Goal: Check status: Check status

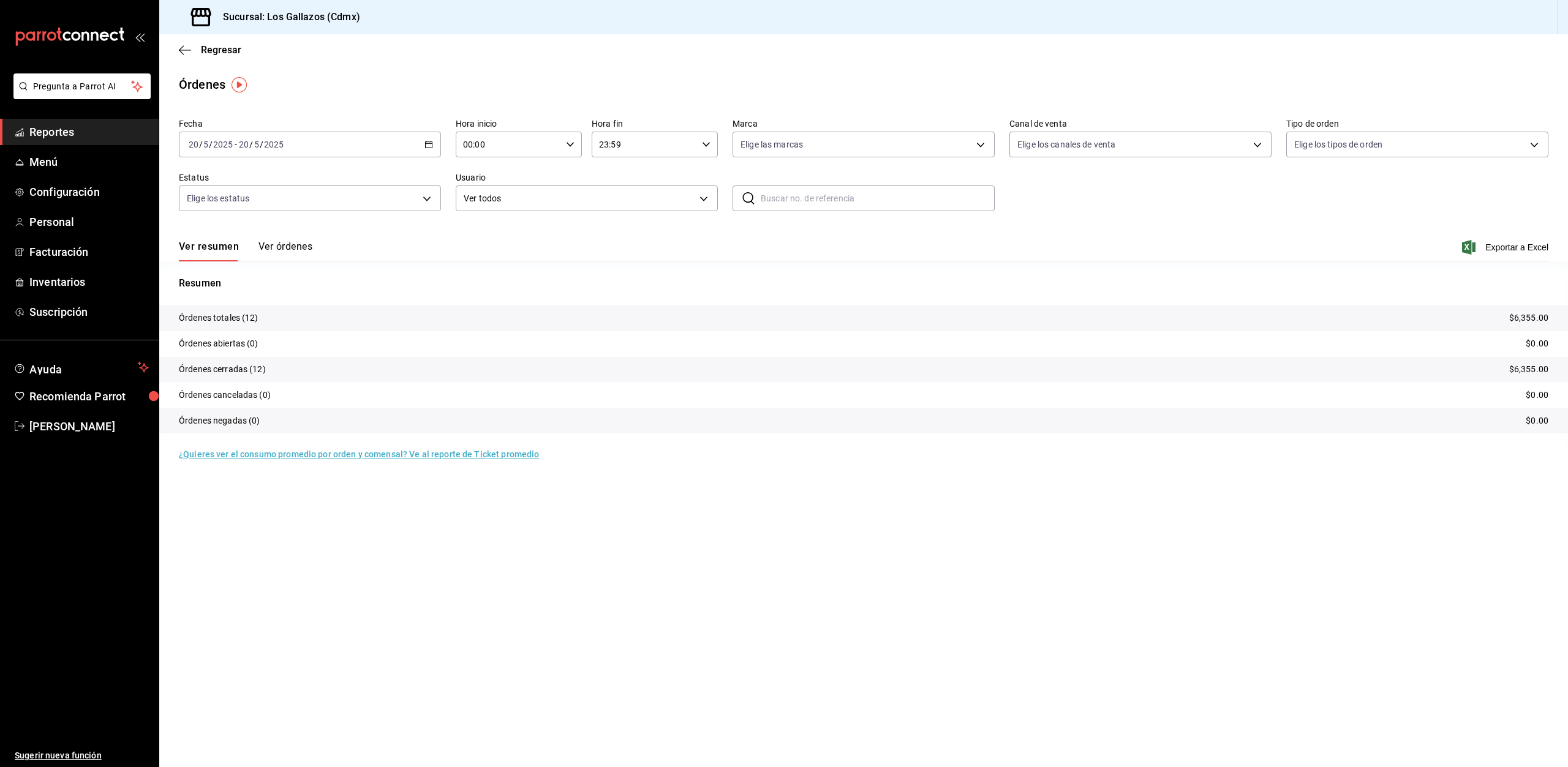
click at [425, 143] on \(Stroke\) "button" at bounding box center [429, 145] width 8 height 7
click at [219, 314] on span "Rango de fechas" at bounding box center [237, 318] width 95 height 13
click at [365, 335] on abbr "27" at bounding box center [364, 333] width 8 height 8
click at [275, 247] on button "Ver órdenes" at bounding box center [285, 251] width 54 height 21
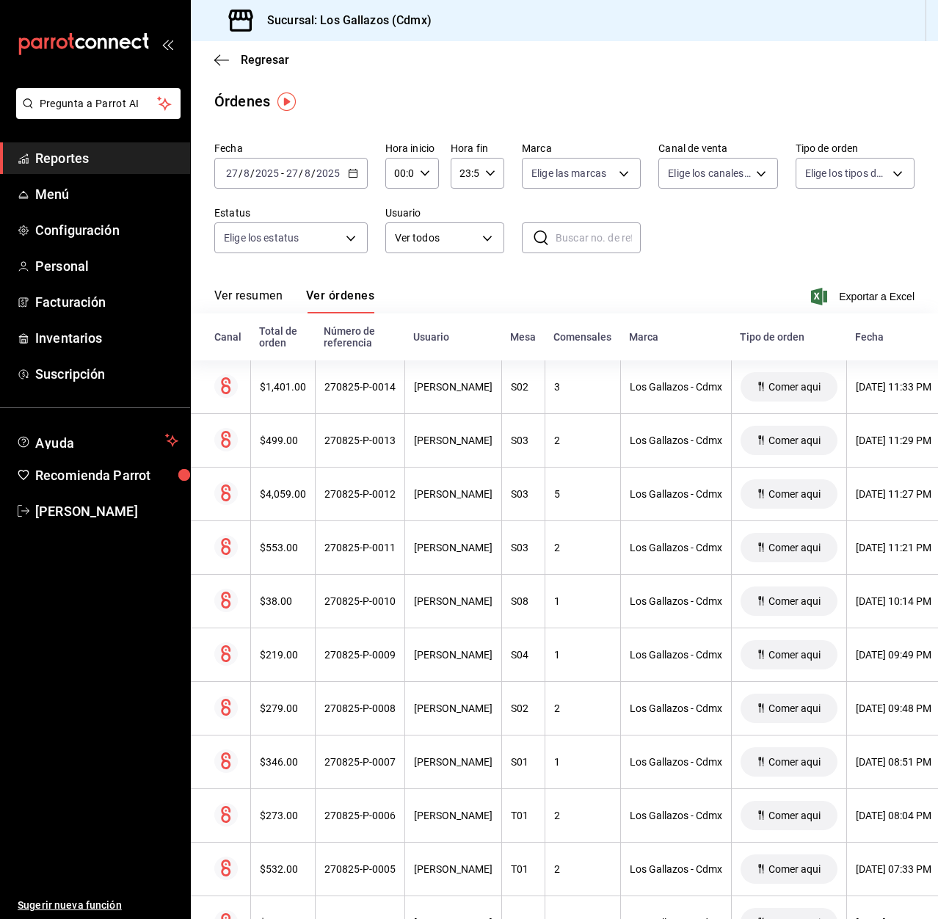
click at [242, 301] on button "Ver resumen" at bounding box center [248, 301] width 68 height 25
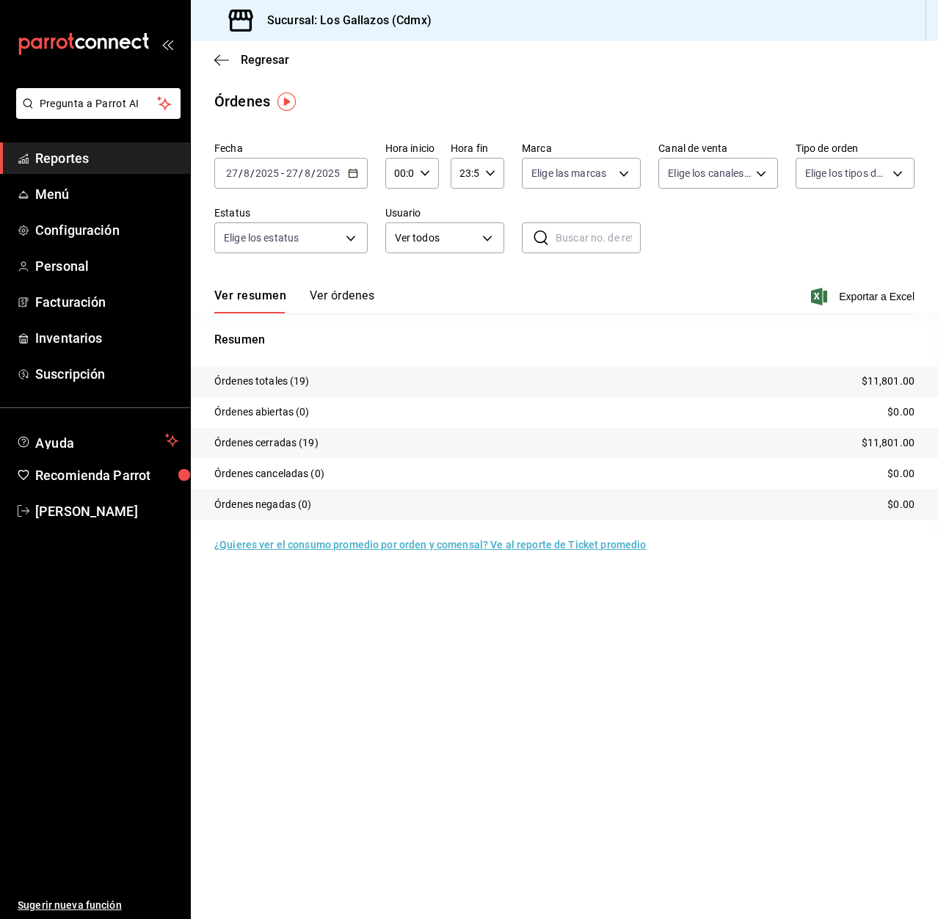
click at [353, 297] on button "Ver órdenes" at bounding box center [342, 301] width 65 height 25
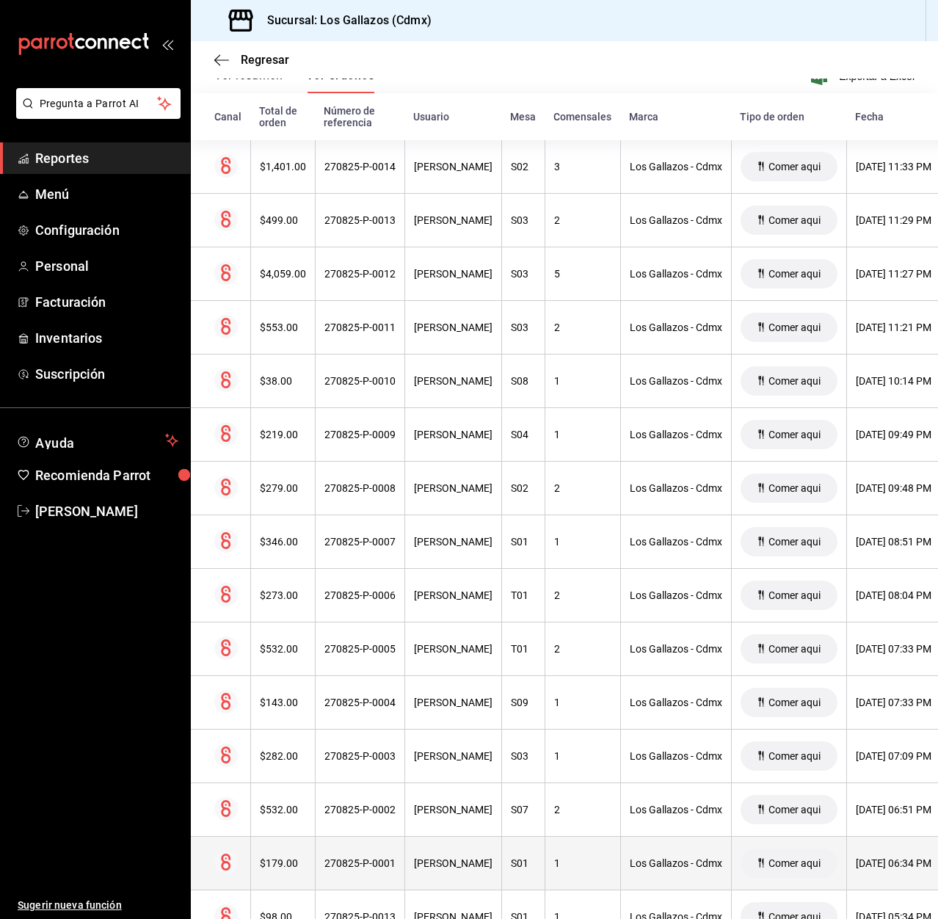
scroll to position [529, 0]
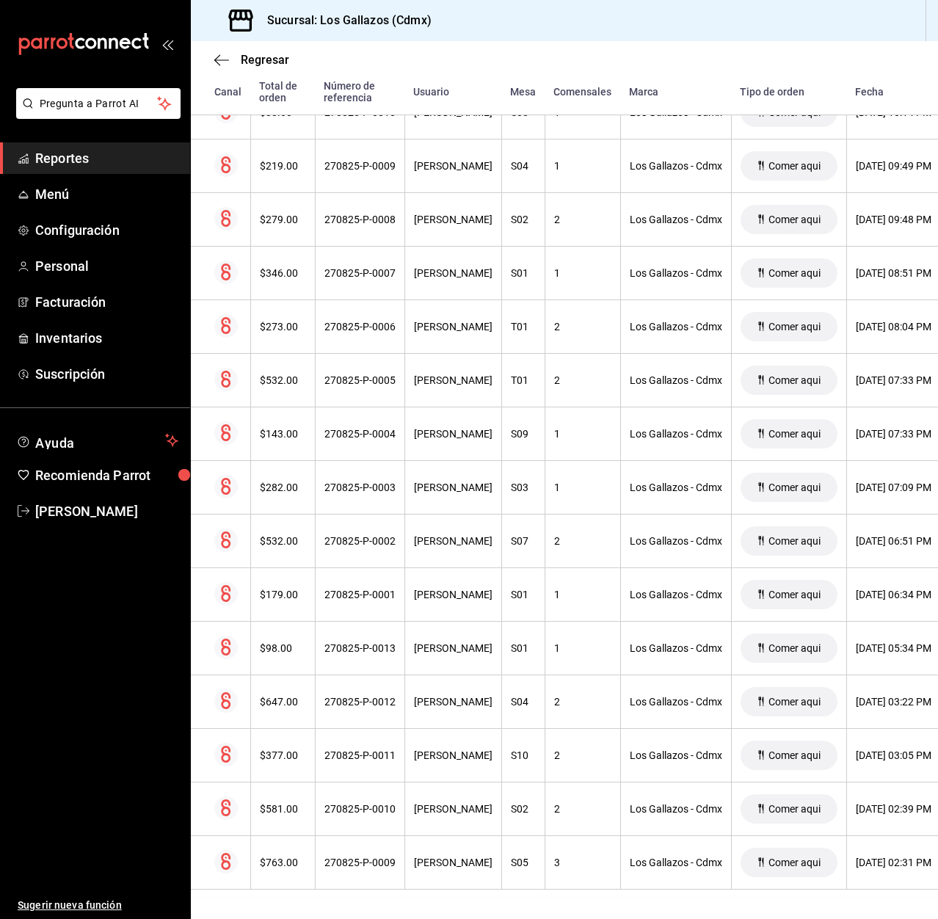
click at [218, 59] on icon "button" at bounding box center [221, 60] width 15 height 13
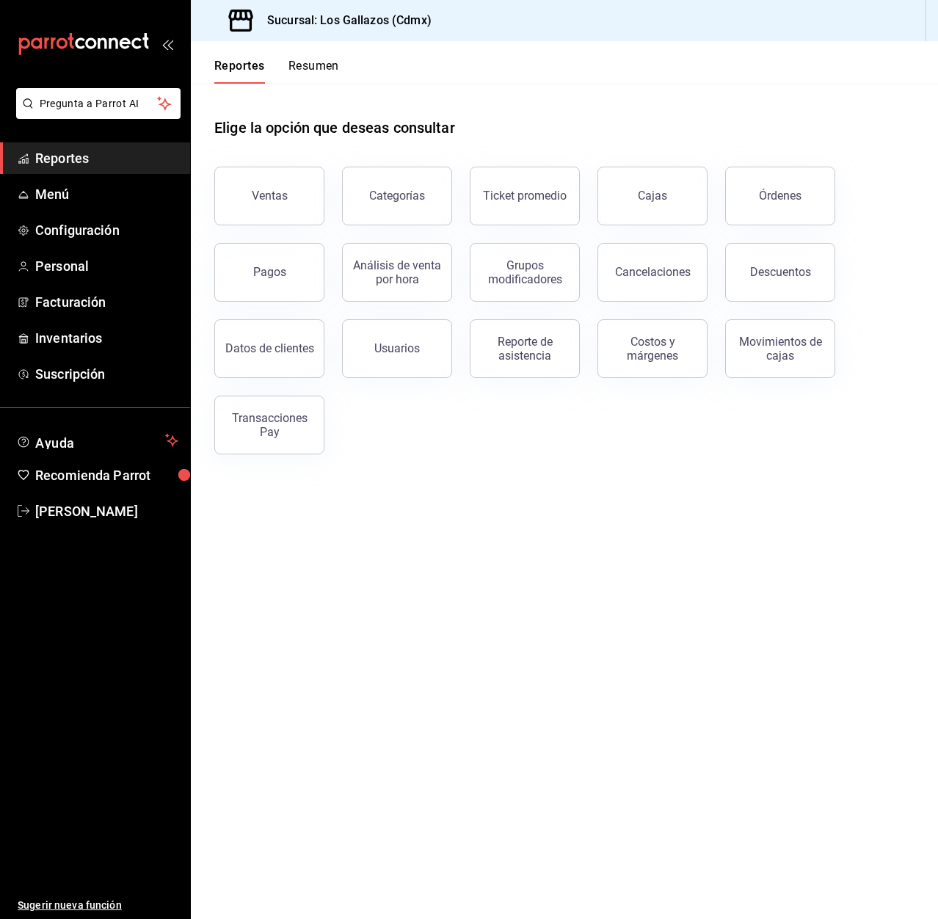
click at [289, 423] on div "Transacciones Pay" at bounding box center [269, 425] width 91 height 28
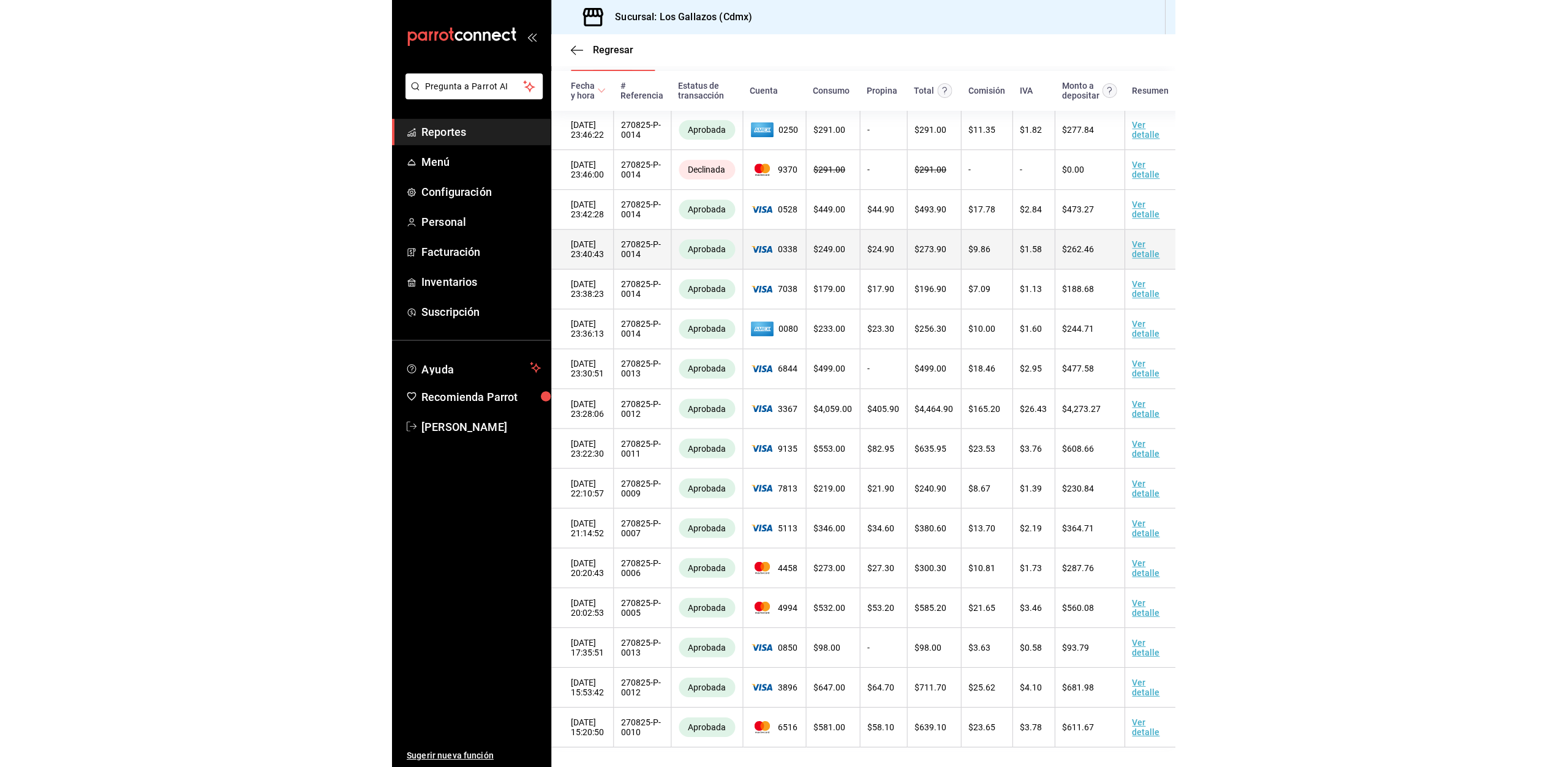
scroll to position [44, 0]
